Goal: Information Seeking & Learning: Check status

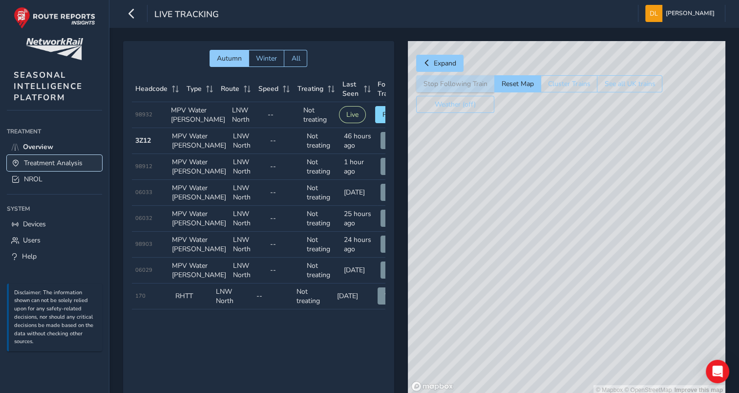
click at [64, 164] on span "Treatment Analysis" at bounding box center [53, 162] width 59 height 9
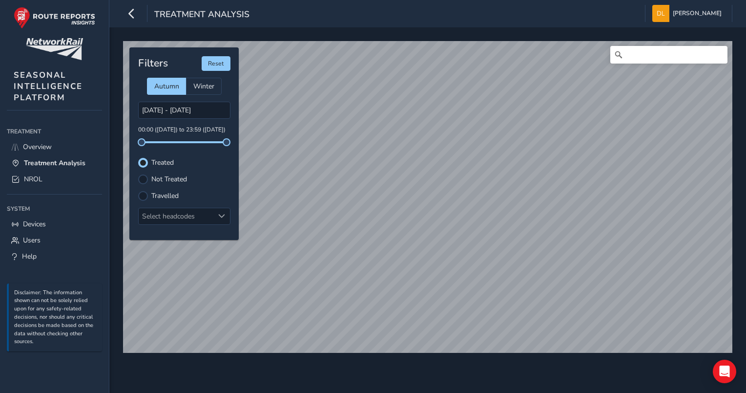
click at [161, 192] on label "Travelled" at bounding box center [164, 195] width 27 height 7
click at [143, 195] on input "Travelled" at bounding box center [143, 195] width 0 height 0
click at [144, 166] on div at bounding box center [143, 163] width 10 height 10
click at [133, 178] on div "Filters Reset Autumn Winter [DATE] - [DATE] 00:00 ([DATE]) to 23:59 ([DATE]) Tr…" at bounding box center [183, 143] width 109 height 192
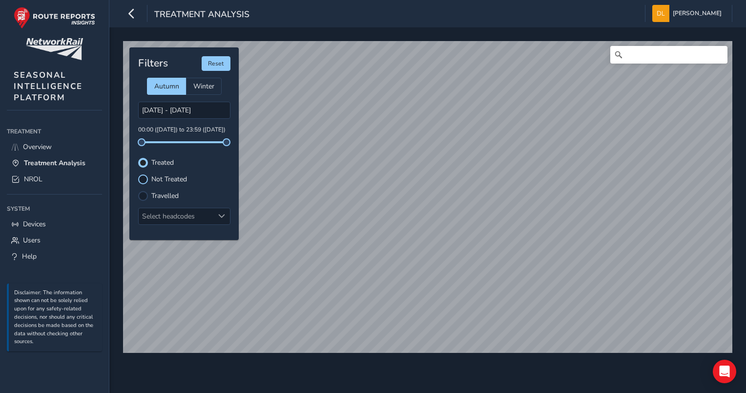
click at [140, 178] on div at bounding box center [143, 179] width 10 height 10
click at [143, 195] on div at bounding box center [143, 196] width 10 height 10
